Goal: Check status: Check status

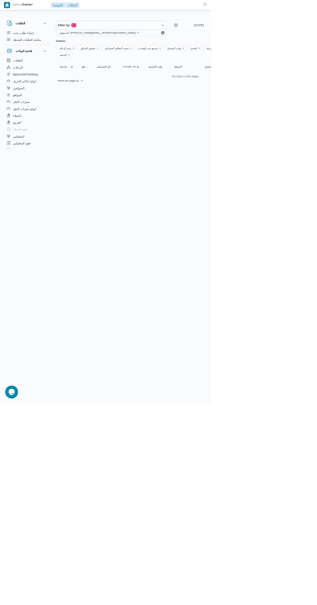
click at [206, 49] on icon "remove selected entity" at bounding box center [207, 49] width 3 height 3
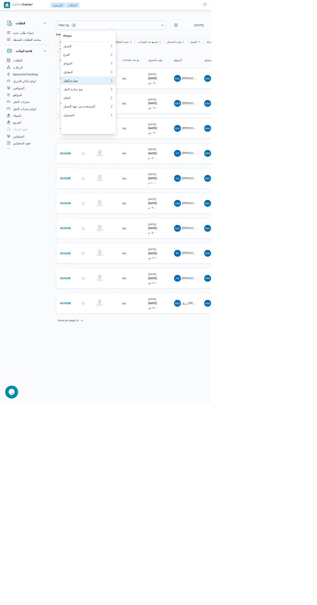
click at [138, 124] on div "سيارة النقل" at bounding box center [130, 120] width 70 height 5
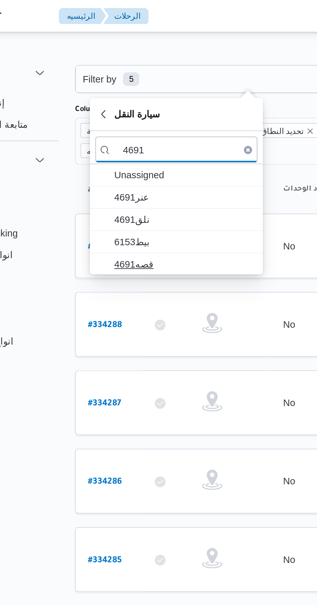
type input "4691"
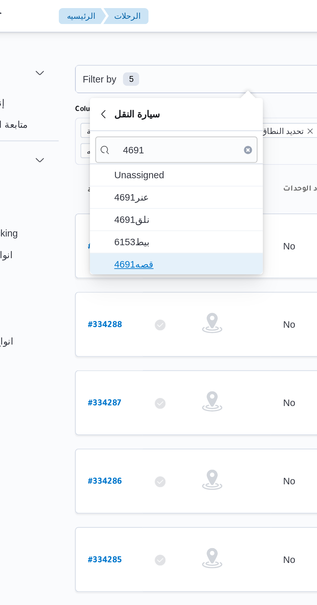
click at [139, 125] on span "قصه4691" at bounding box center [136, 127] width 67 height 8
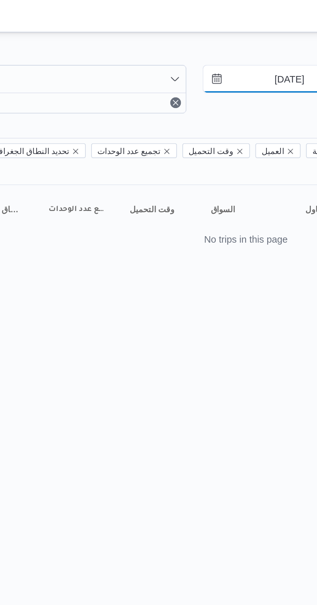
click at [295, 38] on input "[DATE]" at bounding box center [294, 37] width 73 height 13
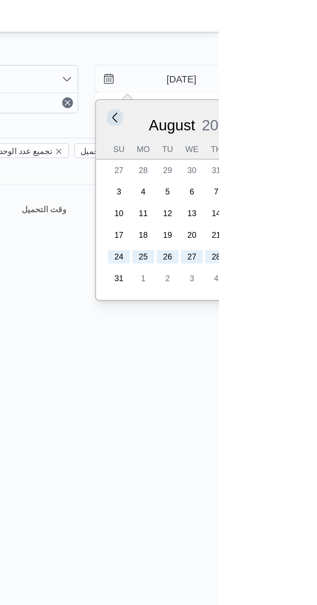
click at [269, 56] on button "Previous Month" at bounding box center [267, 56] width 6 height 6
type input "[DATE]"
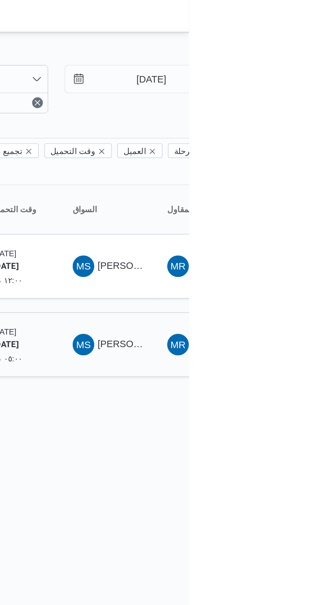
click at [281, 162] on span "[PERSON_NAME] مرشد" at bounding box center [299, 164] width 50 height 5
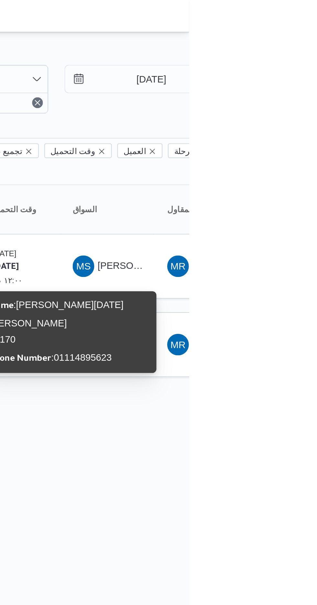
click at [276, 158] on div "Name : [PERSON_NAME][DATE] [PERSON_NAME] Id : 170 Phone Number : [PHONE_NUMBER]" at bounding box center [260, 159] width 78 height 34
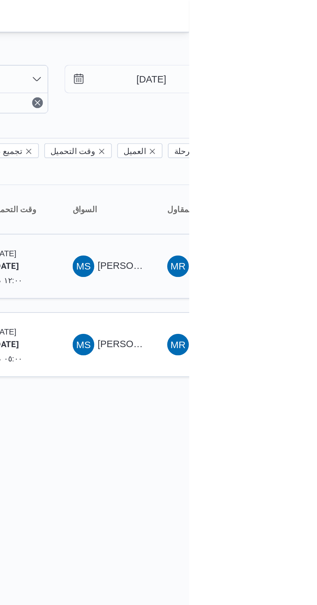
click at [280, 125] on span "[PERSON_NAME] مرشد" at bounding box center [299, 127] width 50 height 5
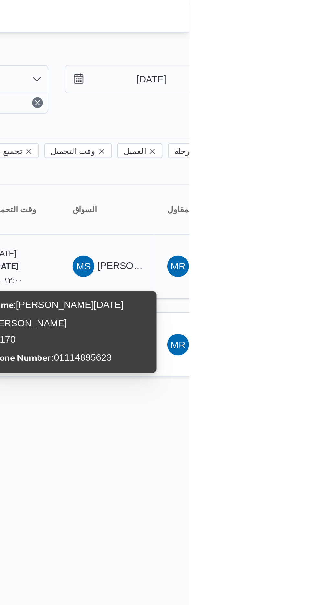
click at [291, 125] on span "[PERSON_NAME] مرشد" at bounding box center [299, 127] width 50 height 5
